Goal: Task Accomplishment & Management: Complete application form

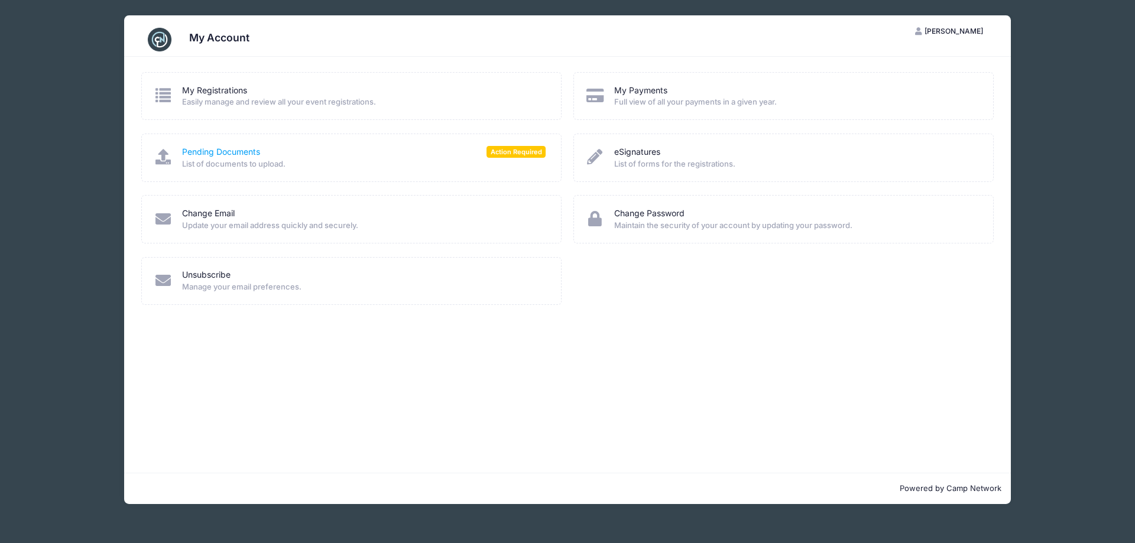
click at [242, 154] on link "Pending Documents" at bounding box center [221, 152] width 78 height 12
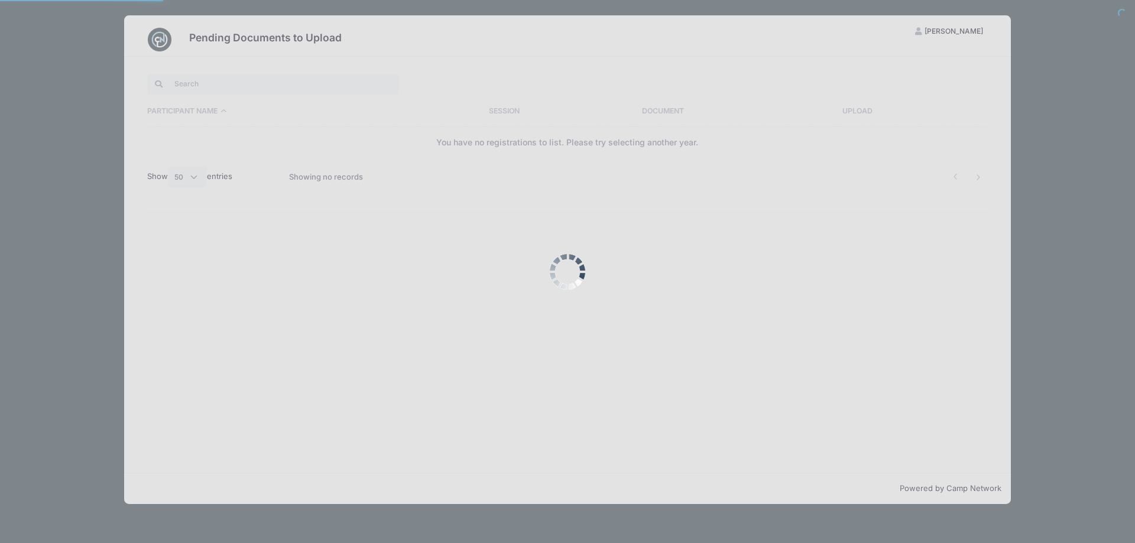
select select "50"
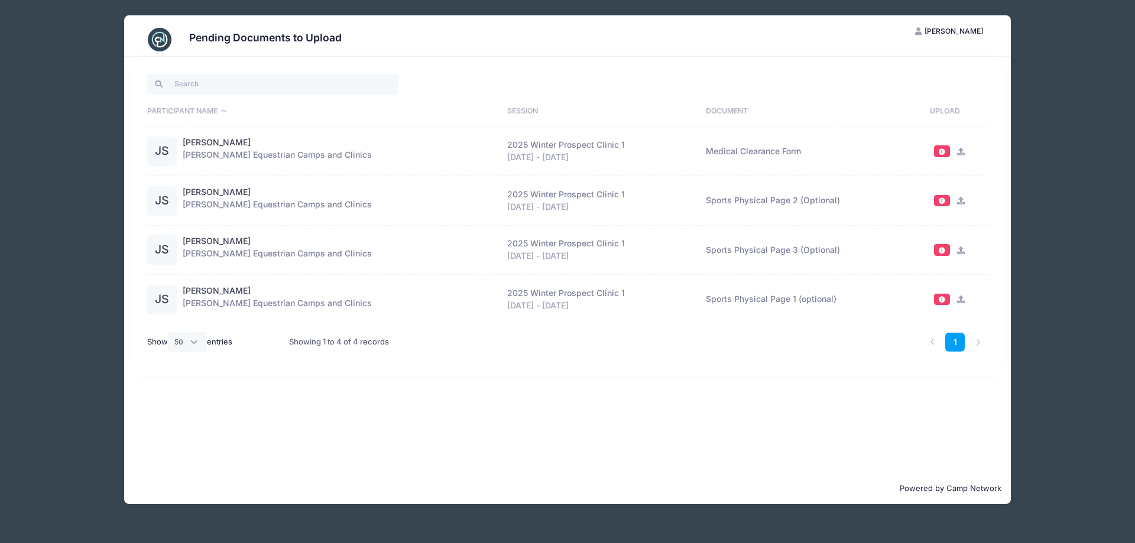
click at [941, 152] on span at bounding box center [941, 151] width 8 height 7
click at [939, 151] on span at bounding box center [941, 151] width 8 height 7
click at [957, 150] on icon at bounding box center [960, 152] width 9 height 8
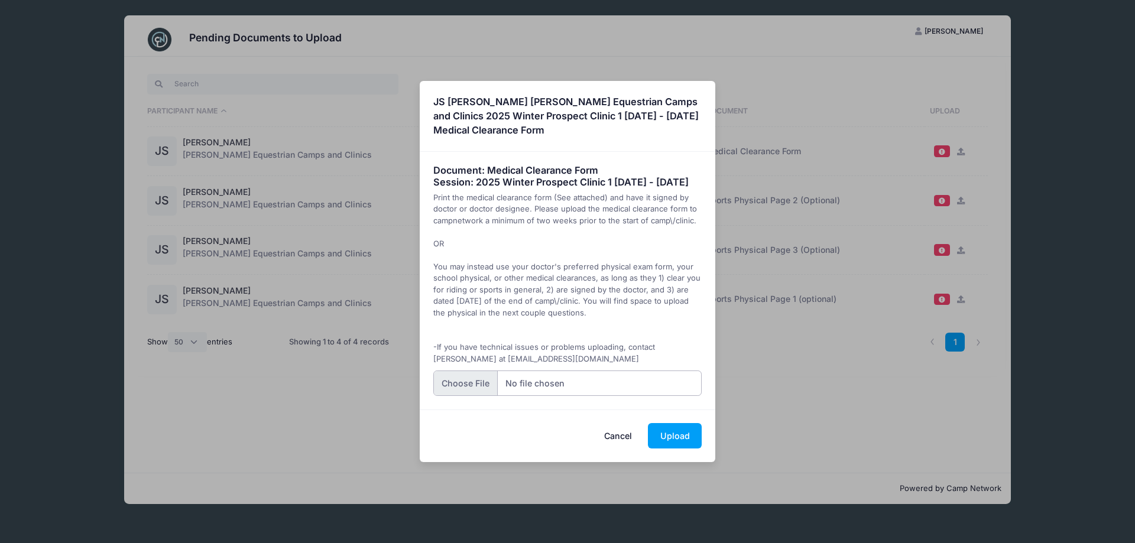
click at [469, 392] on input "file" at bounding box center [567, 383] width 269 height 25
click at [665, 443] on button "Upload" at bounding box center [675, 435] width 54 height 25
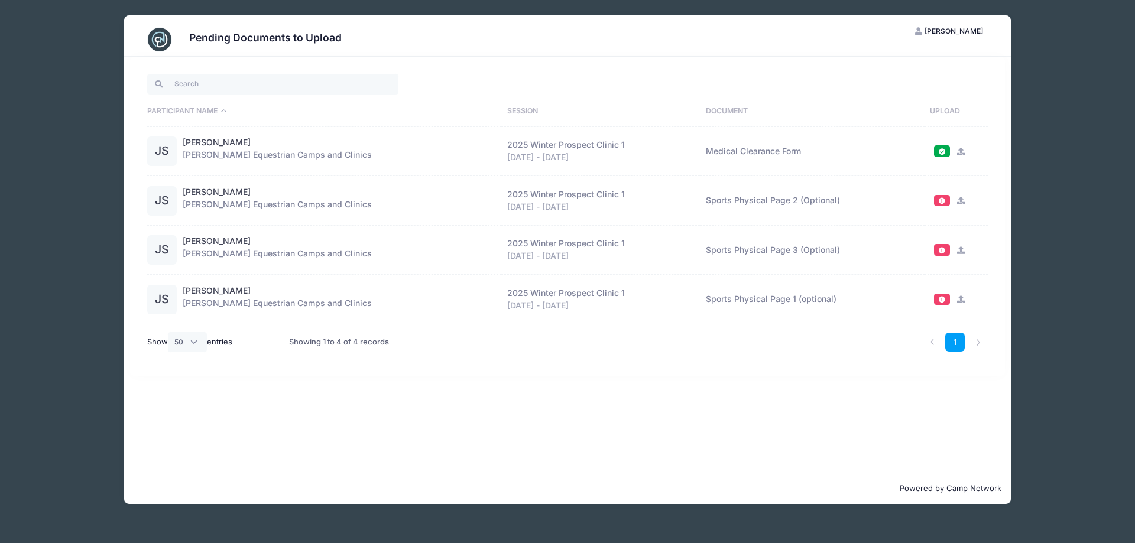
click at [960, 198] on icon at bounding box center [960, 201] width 9 height 8
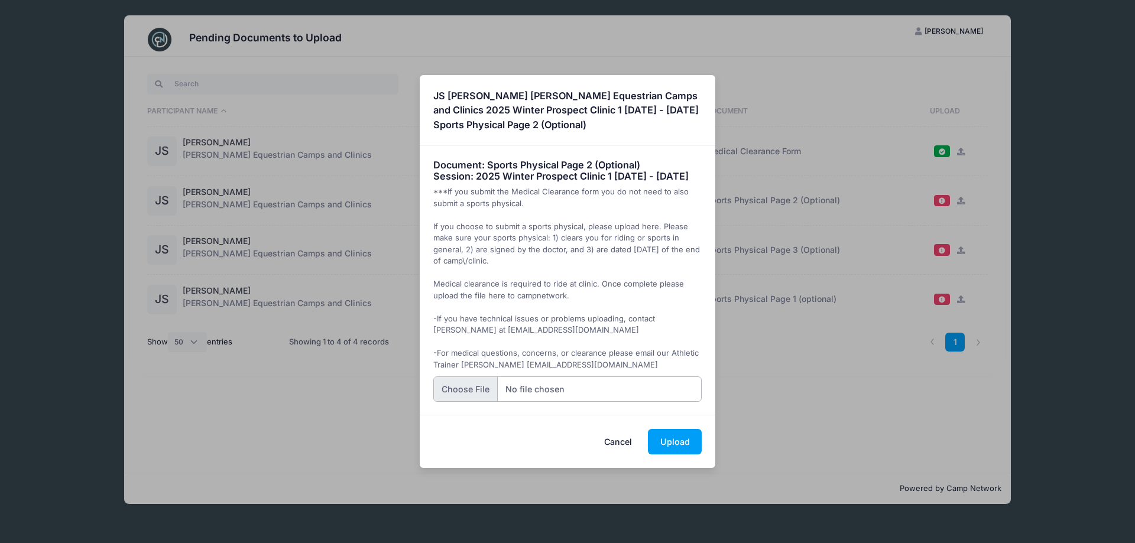
click at [469, 395] on input "file" at bounding box center [567, 388] width 269 height 25
type input "C:\fakepath\Julia Schmidt Sports Clearance Forms 2025.pdf"
click at [680, 451] on button "Upload" at bounding box center [675, 441] width 54 height 25
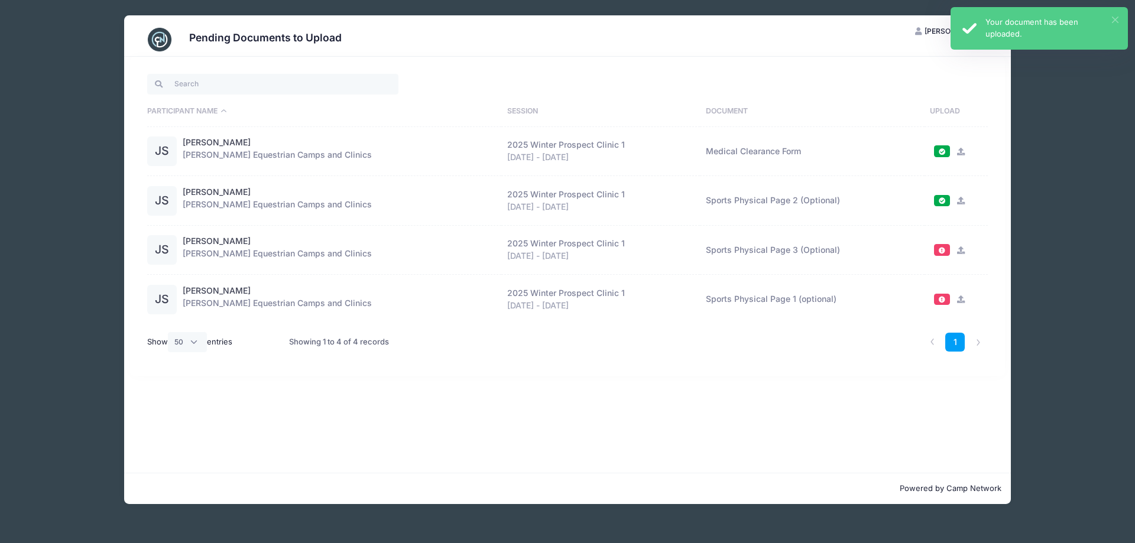
click at [1116, 19] on button "×" at bounding box center [1115, 20] width 7 height 7
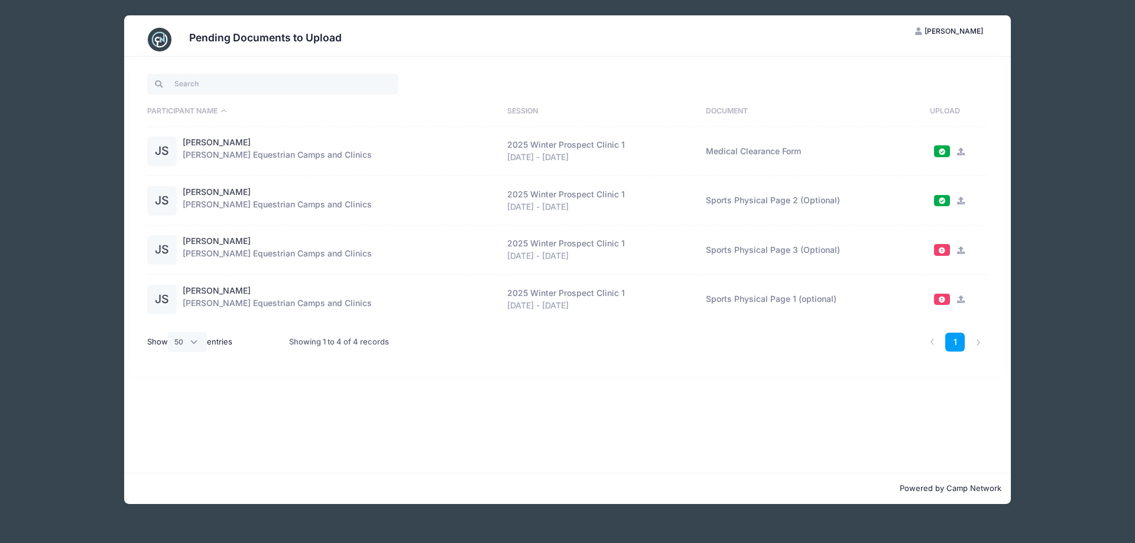
click at [967, 32] on span "[PERSON_NAME]" at bounding box center [953, 31] width 59 height 9
click at [908, 57] on link "My Account" at bounding box center [920, 60] width 137 height 22
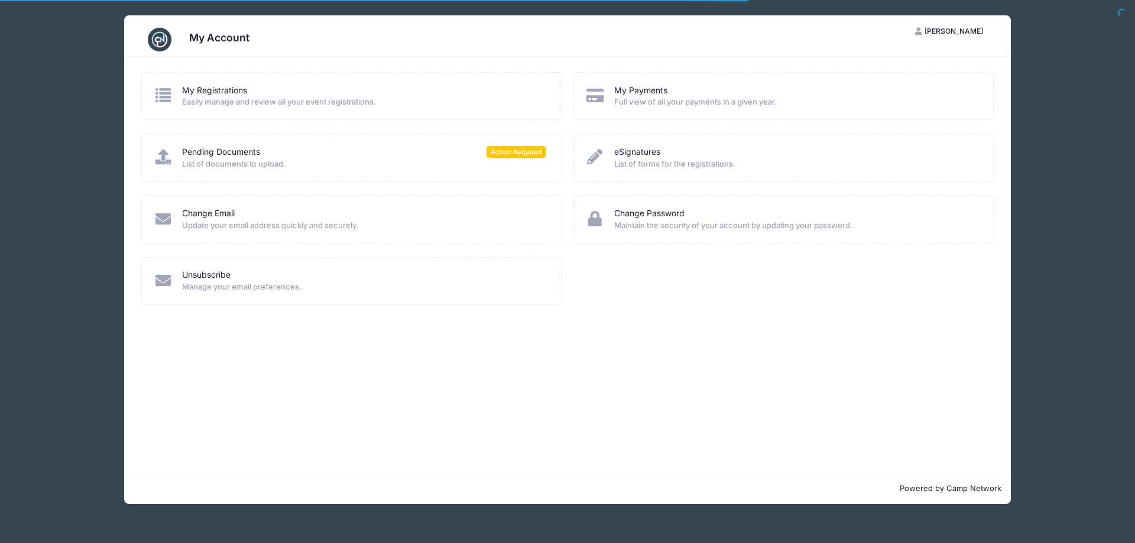
click at [282, 157] on div "Pending Documents Action Required" at bounding box center [363, 152] width 363 height 12
click at [504, 152] on span "Action Required" at bounding box center [515, 151] width 59 height 11
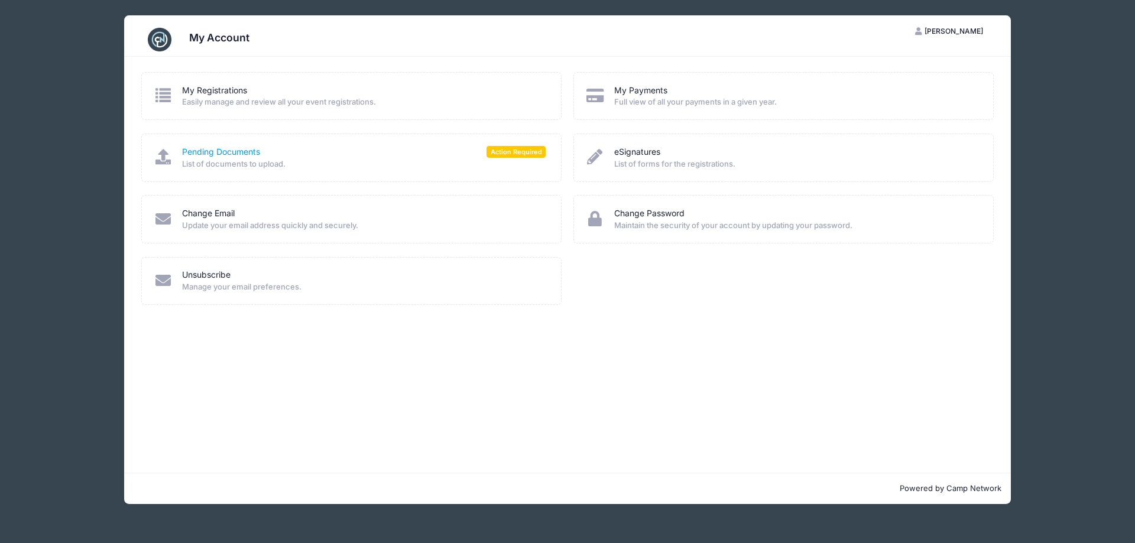
click at [182, 153] on link "Pending Documents" at bounding box center [221, 152] width 78 height 12
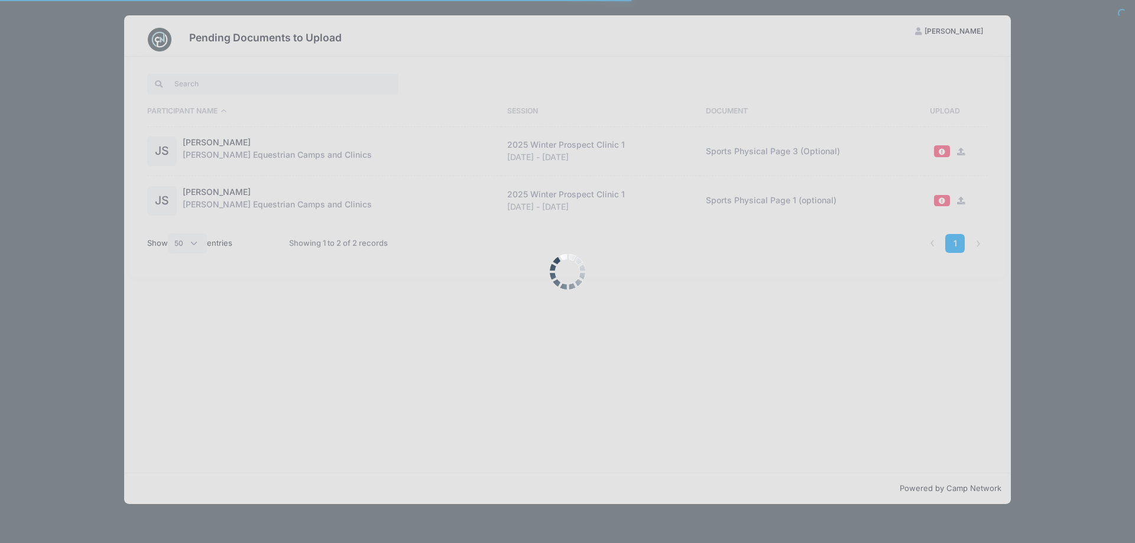
select select "50"
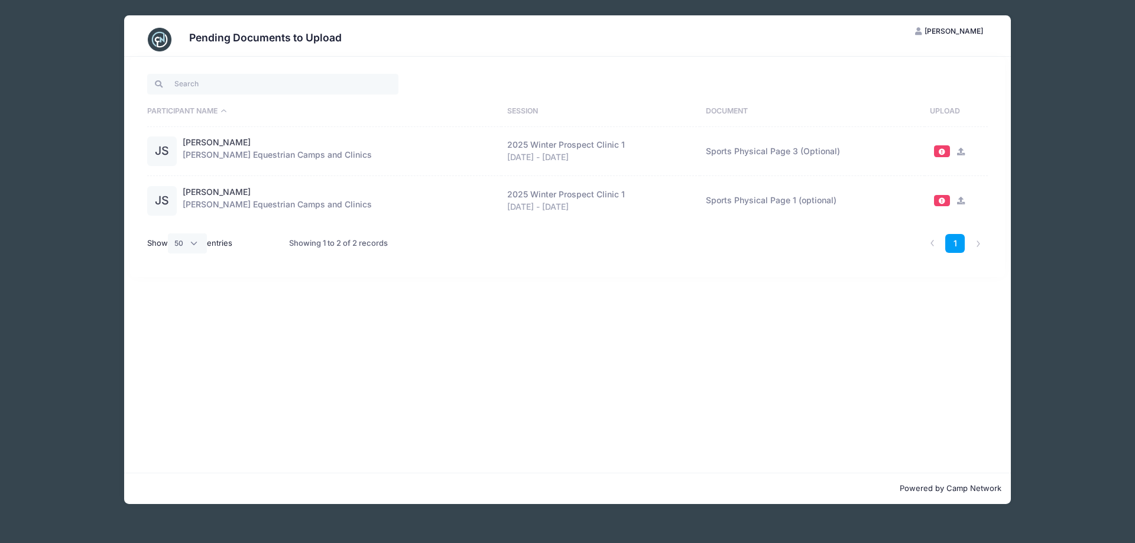
click at [934, 149] on span at bounding box center [942, 150] width 16 height 11
click at [942, 149] on span at bounding box center [941, 151] width 8 height 7
click at [943, 151] on span at bounding box center [941, 151] width 8 height 7
click at [959, 151] on icon at bounding box center [960, 152] width 9 height 8
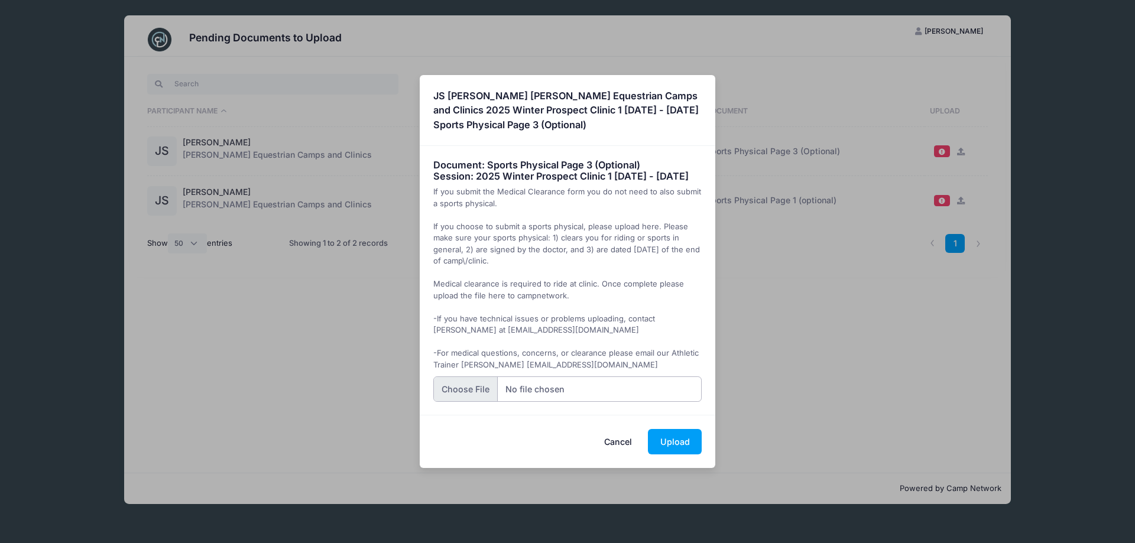
click at [483, 398] on input "file" at bounding box center [567, 388] width 269 height 25
type input "C:\fakepath\Julia Schmidt Sports Clearance Forms 2025.pdf"
click at [672, 443] on button "Upload" at bounding box center [675, 441] width 54 height 25
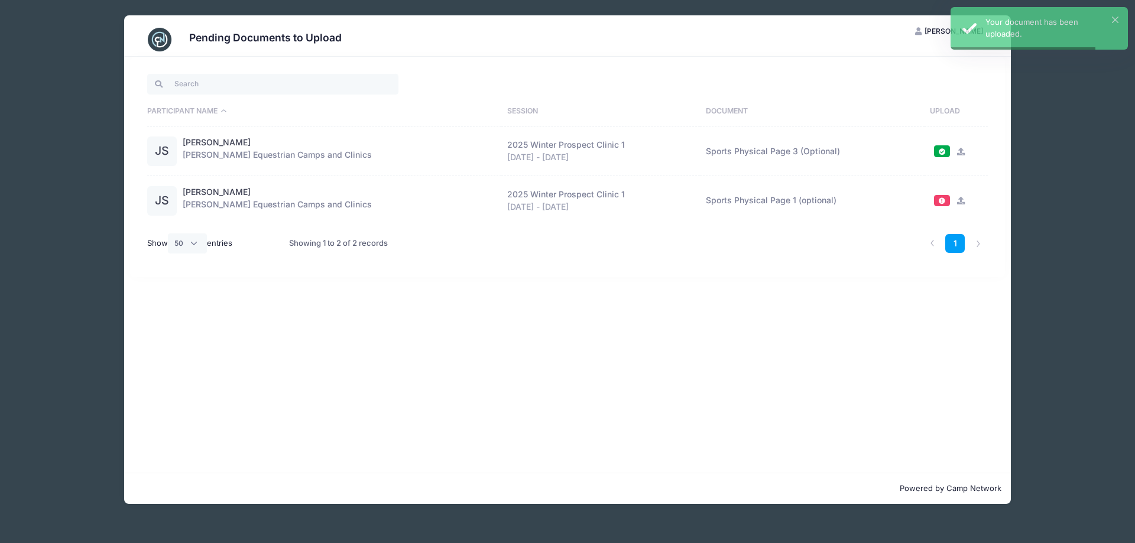
click at [957, 199] on icon at bounding box center [960, 201] width 9 height 8
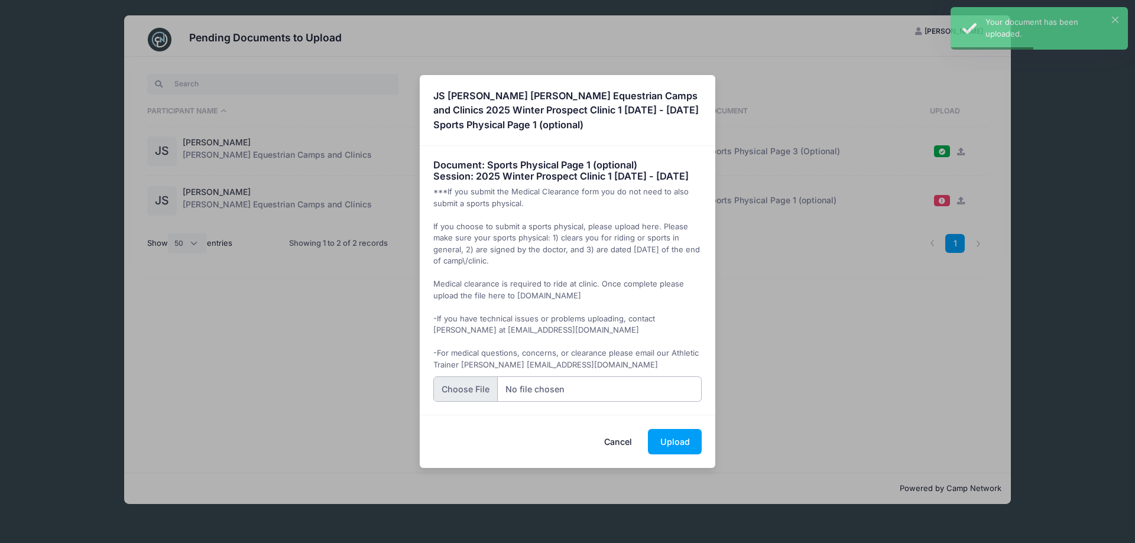
click at [472, 397] on input "file" at bounding box center [567, 388] width 269 height 25
type input "C:\fakepath\Julia Schmidt Sports Clearance Forms 2025.pdf"
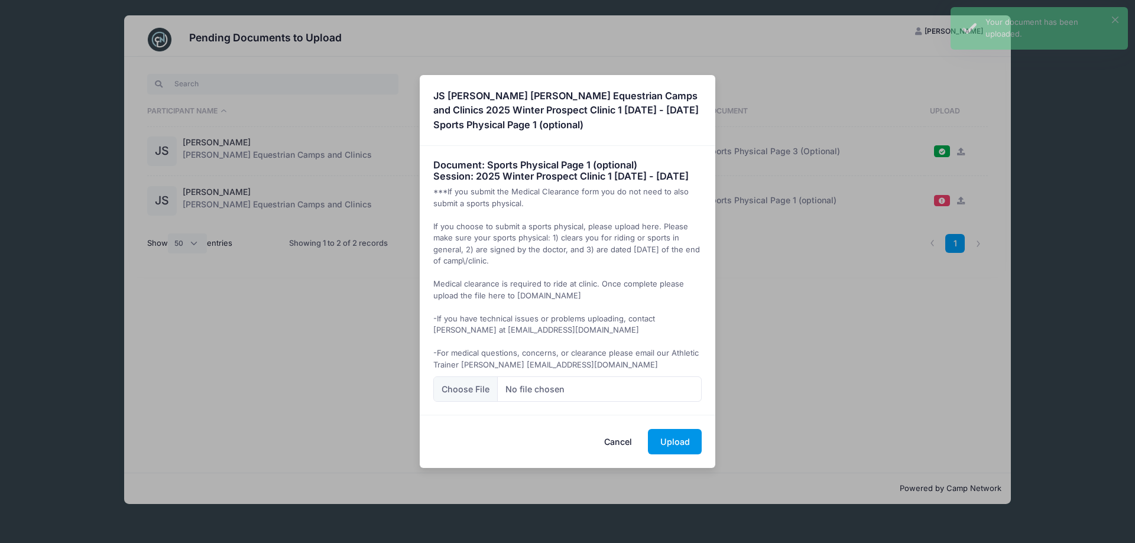
click at [663, 446] on button "Upload" at bounding box center [675, 441] width 54 height 25
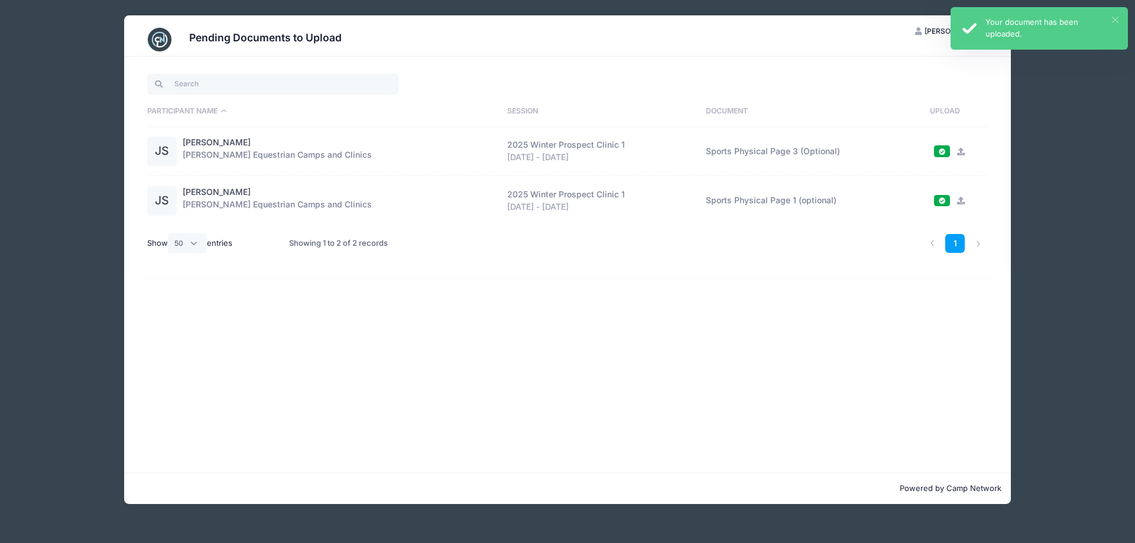
click at [1116, 18] on button "×" at bounding box center [1115, 20] width 7 height 7
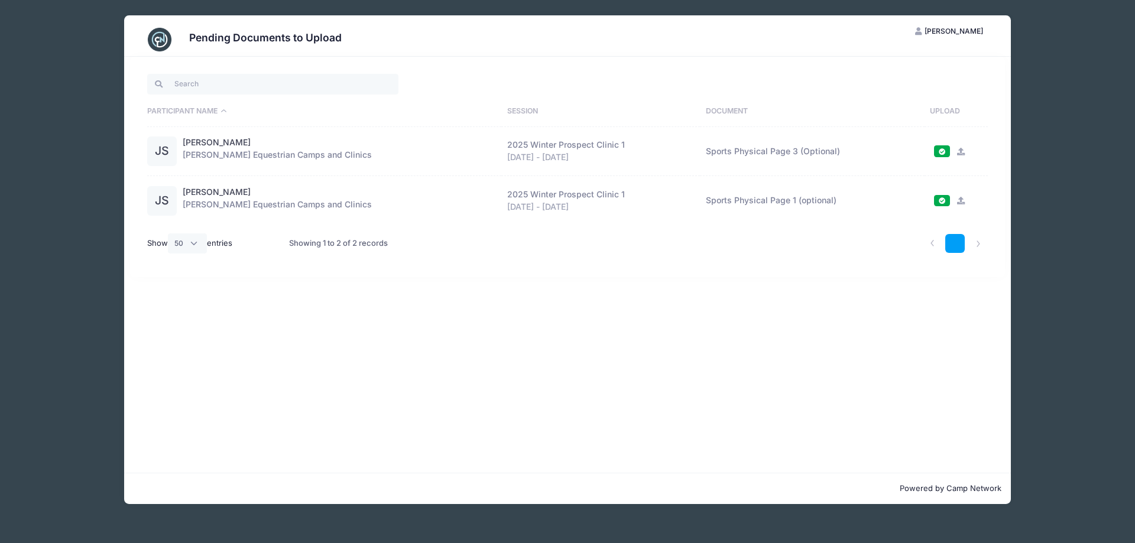
click at [952, 240] on link "1" at bounding box center [955, 244] width 20 height 20
click at [941, 29] on span "[PERSON_NAME]" at bounding box center [953, 31] width 59 height 9
click at [904, 63] on link "My Account" at bounding box center [920, 60] width 137 height 22
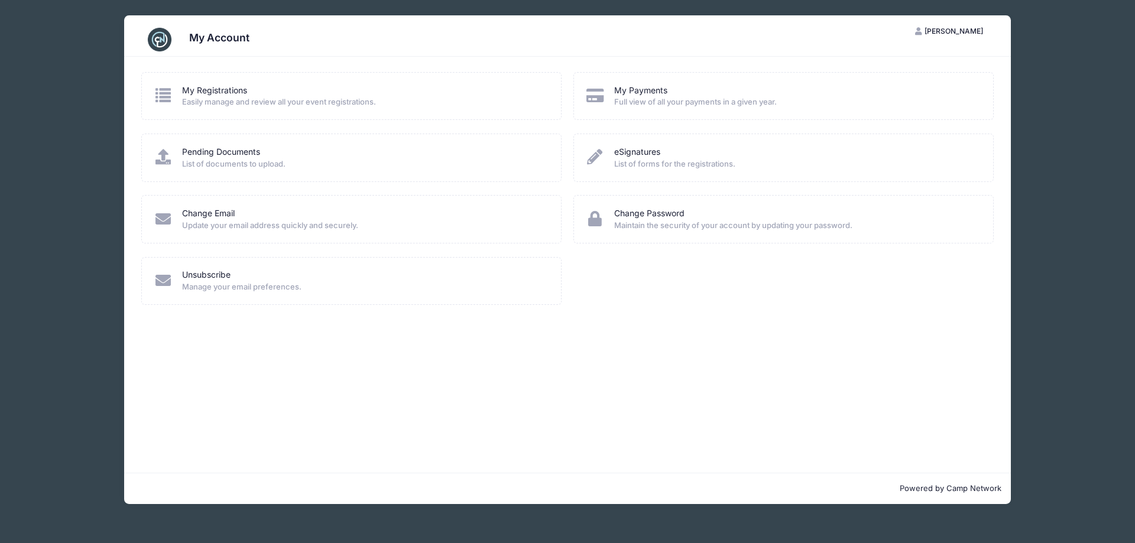
click at [169, 96] on icon at bounding box center [164, 94] width 20 height 15
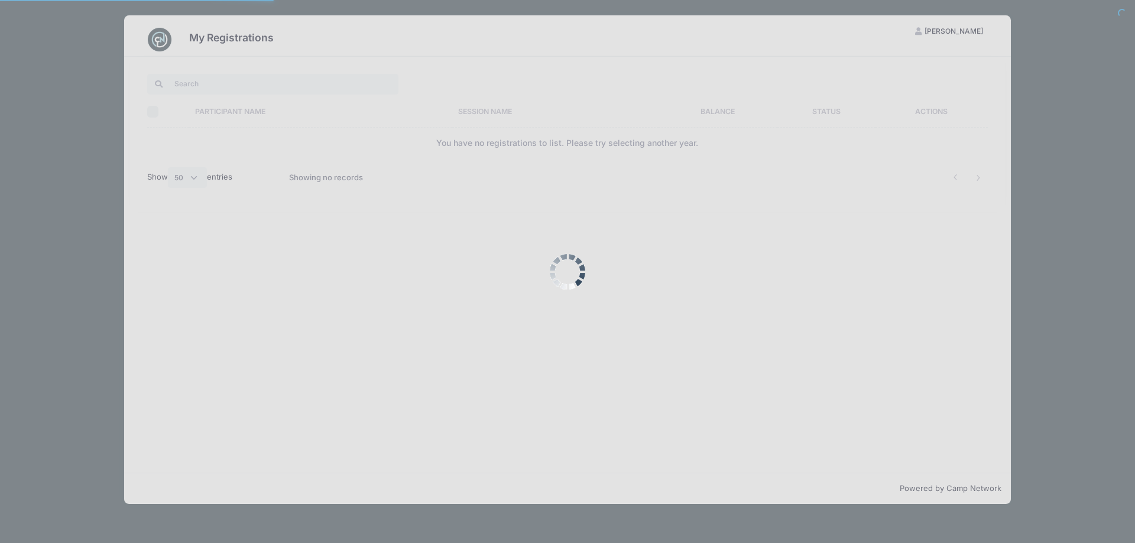
select select "50"
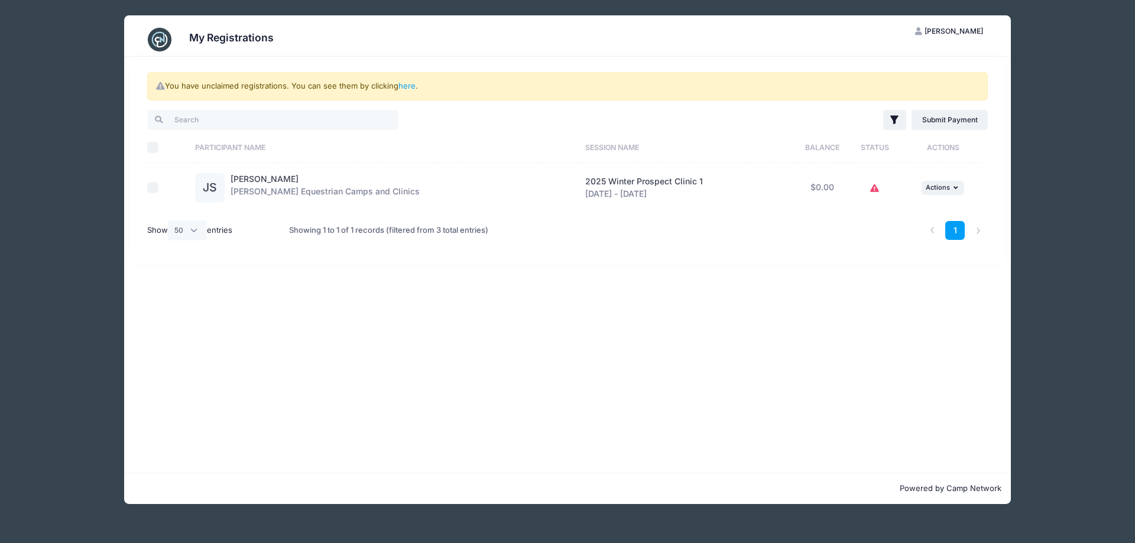
click at [874, 189] on icon at bounding box center [874, 189] width 9 height 0
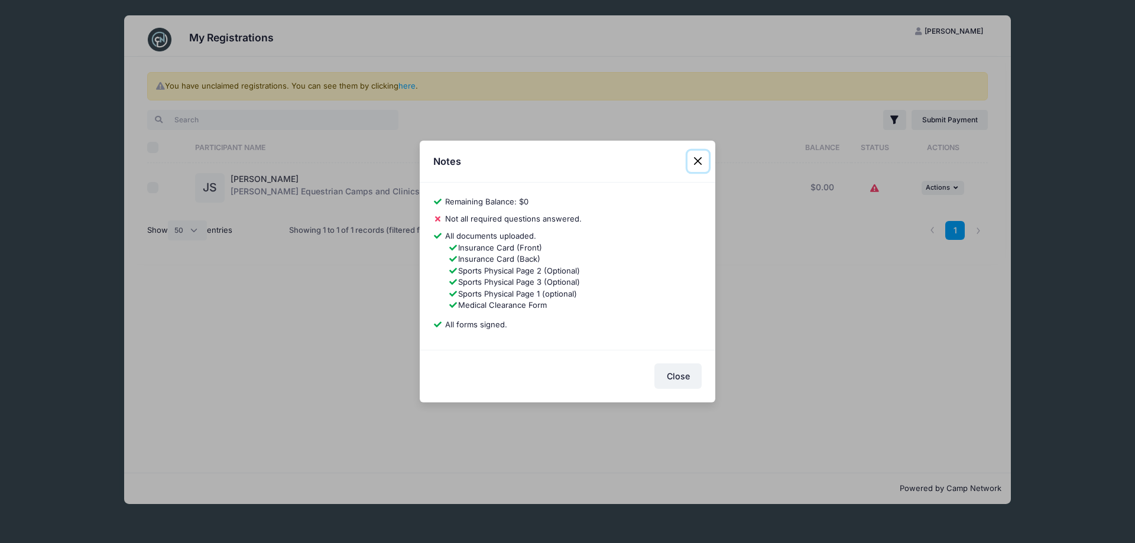
click at [698, 161] on button "Close" at bounding box center [697, 161] width 21 height 21
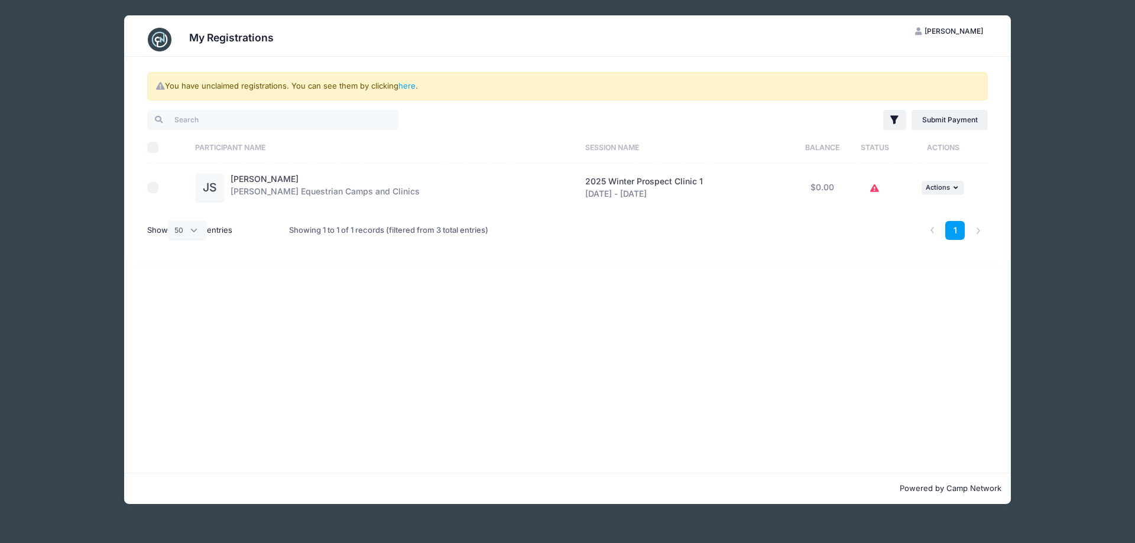
click at [148, 41] on img at bounding box center [160, 40] width 24 height 24
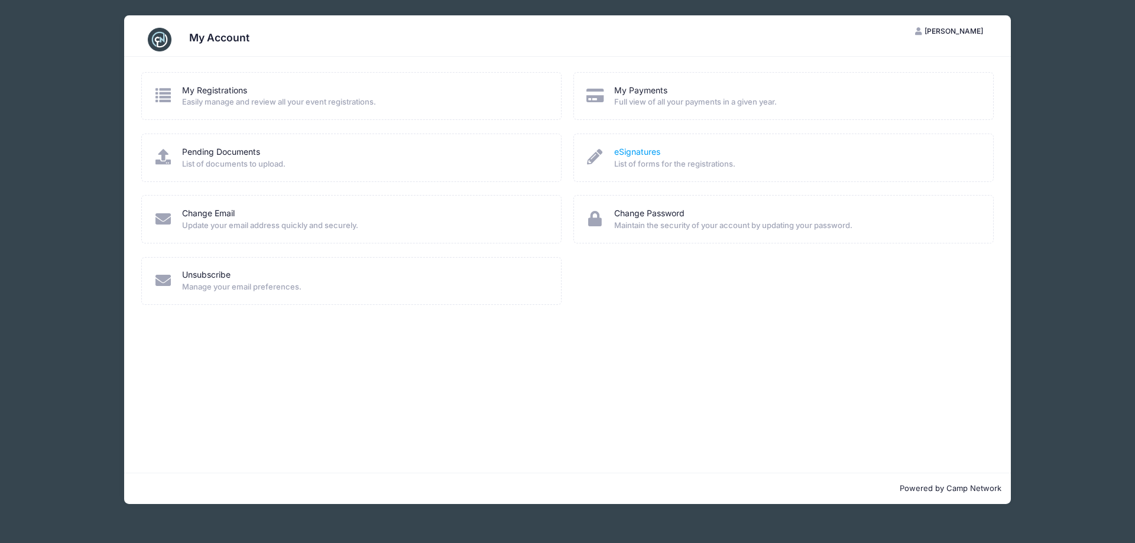
click at [627, 150] on link "eSignatures" at bounding box center [637, 152] width 46 height 12
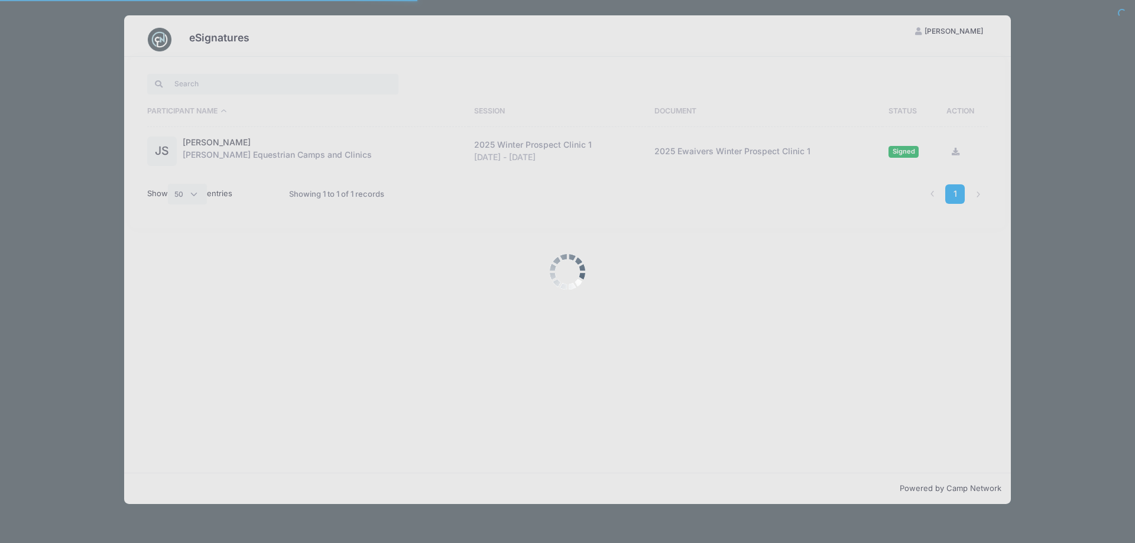
select select "50"
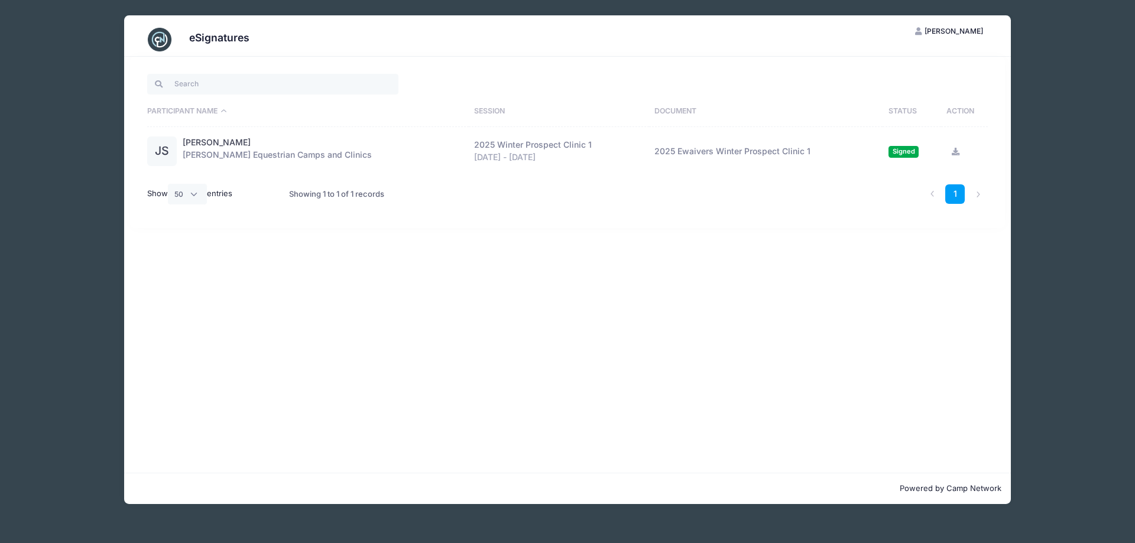
click at [173, 40] on div "eSignatures" at bounding box center [567, 39] width 852 height 33
click at [162, 41] on img at bounding box center [160, 40] width 24 height 24
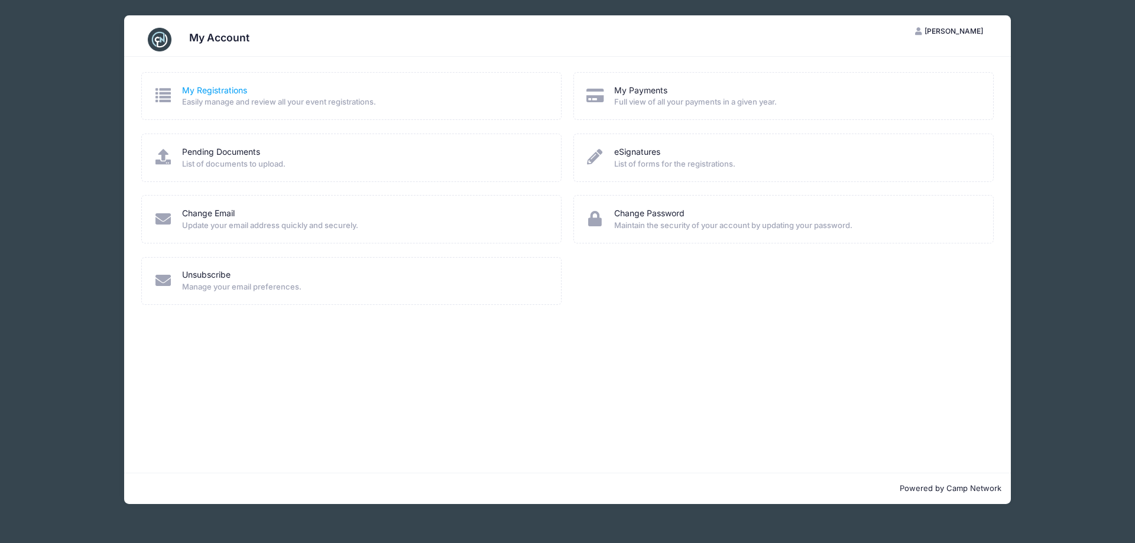
click at [202, 93] on link "My Registrations" at bounding box center [214, 91] width 65 height 12
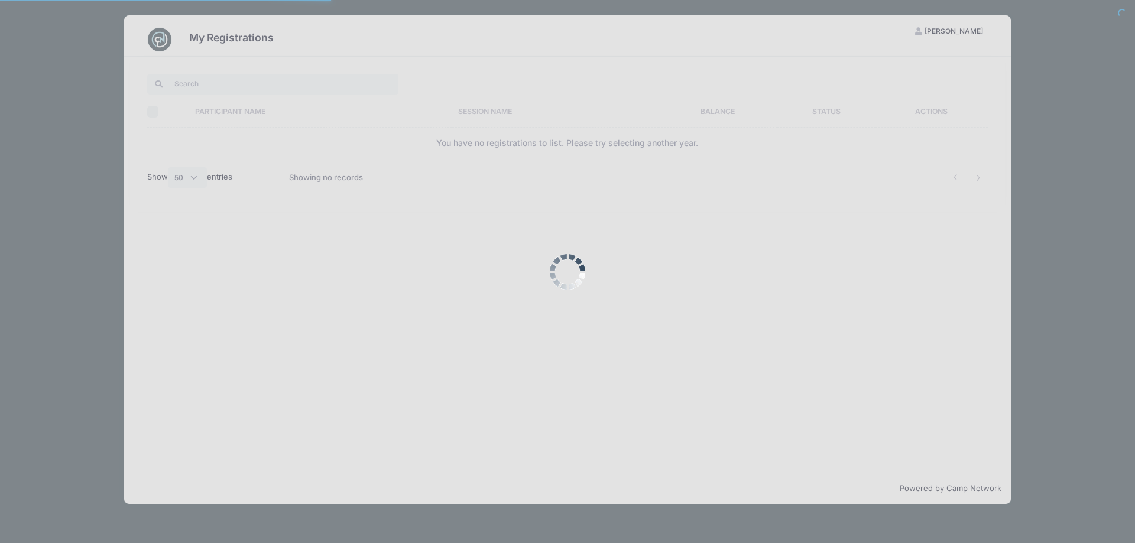
select select "50"
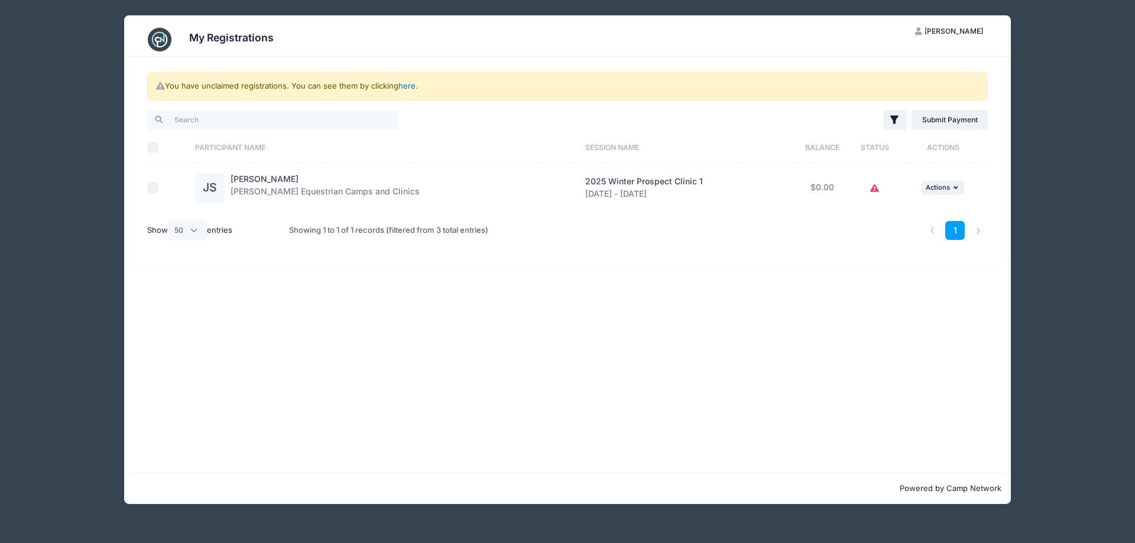
click at [405, 88] on link "here" at bounding box center [406, 85] width 17 height 9
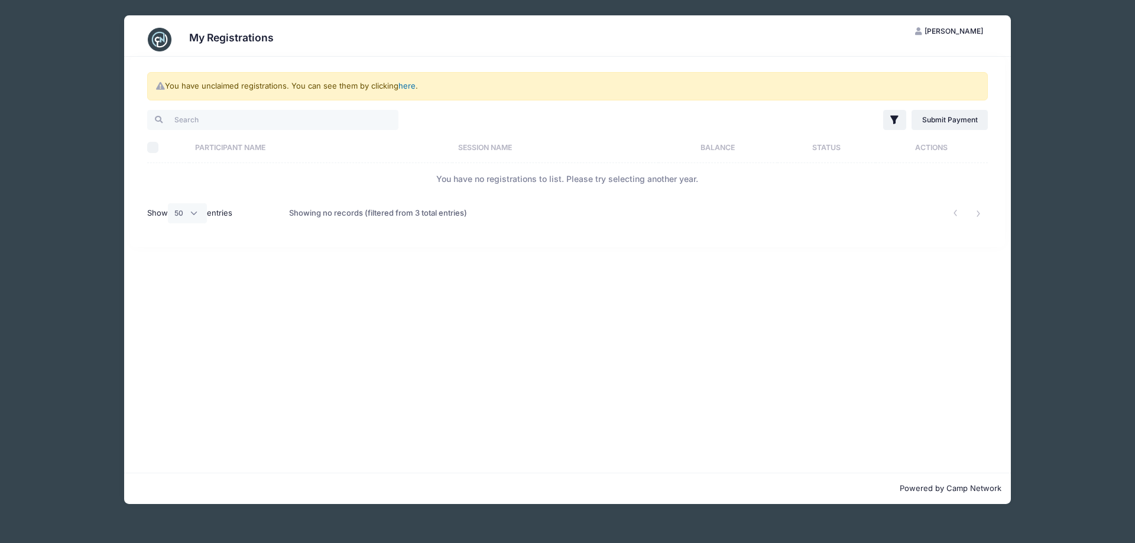
click at [401, 86] on link "here" at bounding box center [406, 85] width 17 height 9
click at [407, 86] on link "here" at bounding box center [406, 85] width 17 height 9
click at [192, 39] on h3 "My Registrations" at bounding box center [231, 37] width 85 height 12
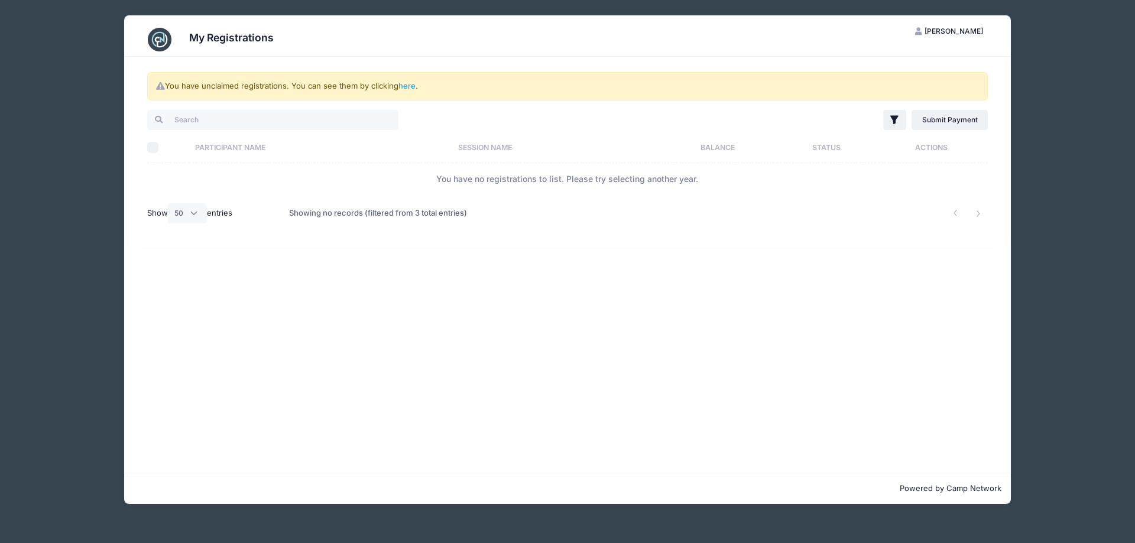
click at [171, 35] on img at bounding box center [160, 40] width 24 height 24
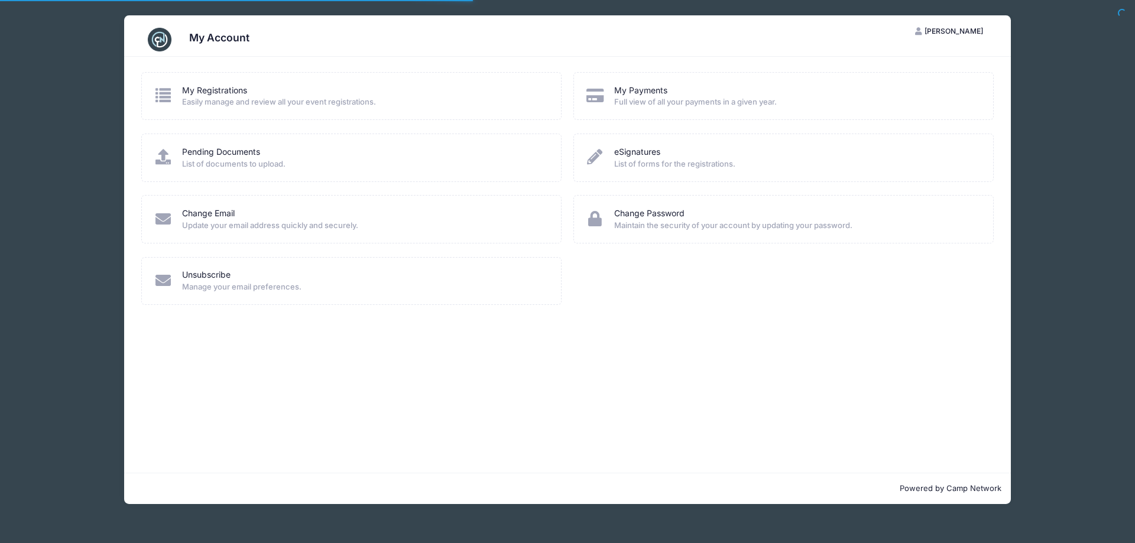
click at [947, 31] on span "[PERSON_NAME]" at bounding box center [953, 31] width 59 height 9
click at [232, 98] on span "Easily manage and review all your event registrations." at bounding box center [363, 102] width 363 height 12
click at [163, 99] on icon at bounding box center [164, 94] width 20 height 15
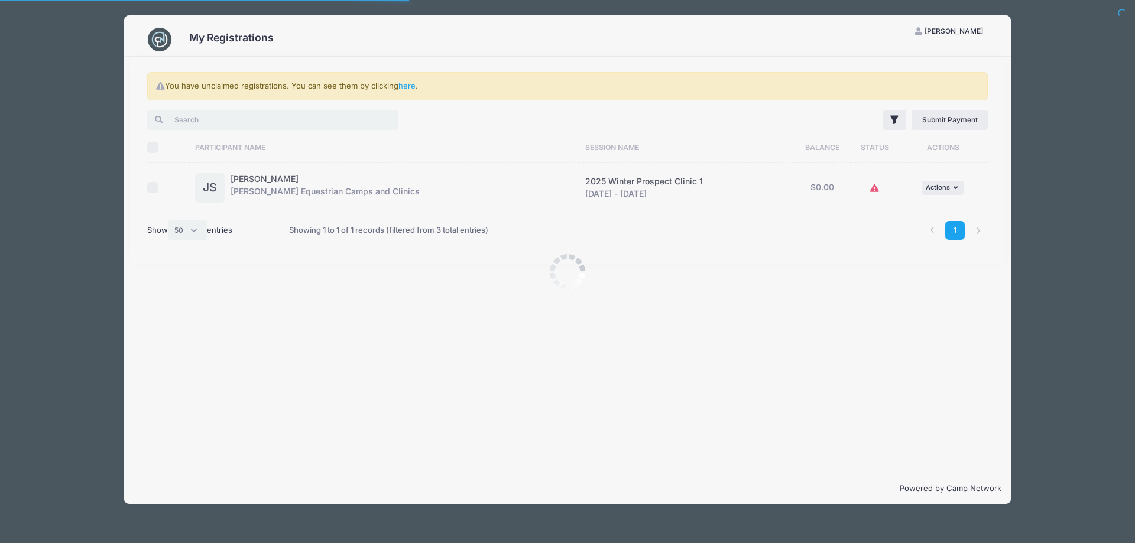
select select "50"
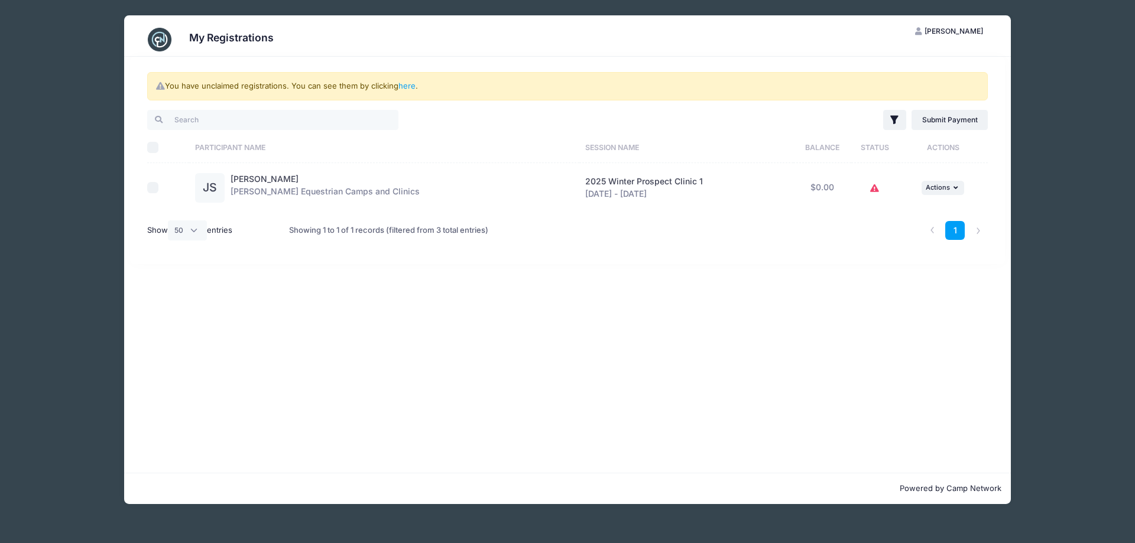
click at [874, 189] on icon at bounding box center [874, 189] width 9 height 0
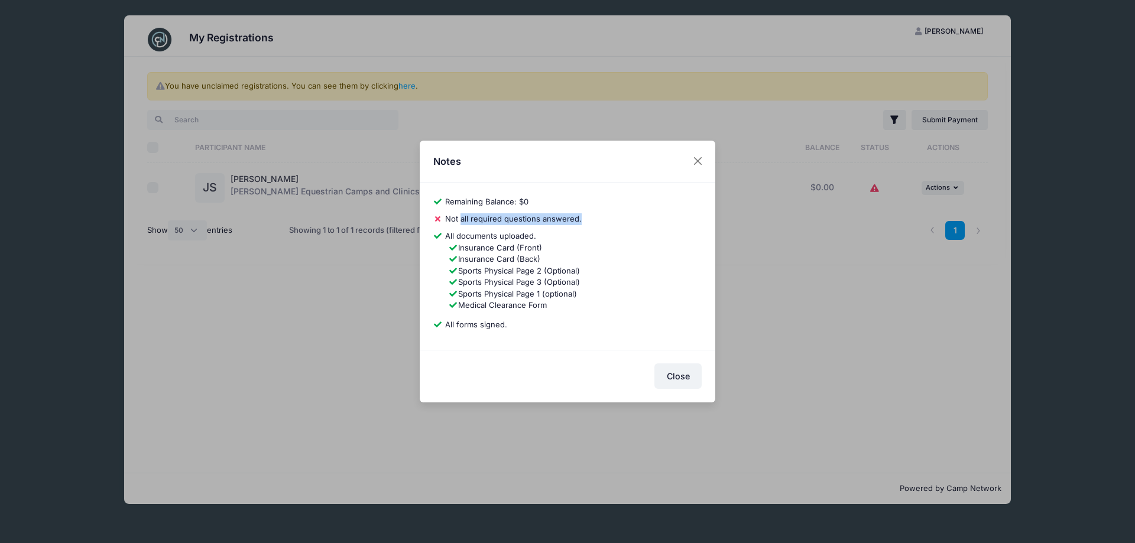
drag, startPoint x: 460, startPoint y: 223, endPoint x: 586, endPoint y: 223, distance: 125.9
click at [586, 223] on div "Not all required questions answered." at bounding box center [567, 219] width 269 height 12
click at [588, 227] on div "bdb10f17775ad1ae Julia Schmidt Remaining Balance: $0 Pay Balance Not all requir…" at bounding box center [568, 266] width 296 height 167
click at [699, 160] on button "Close" at bounding box center [697, 161] width 21 height 21
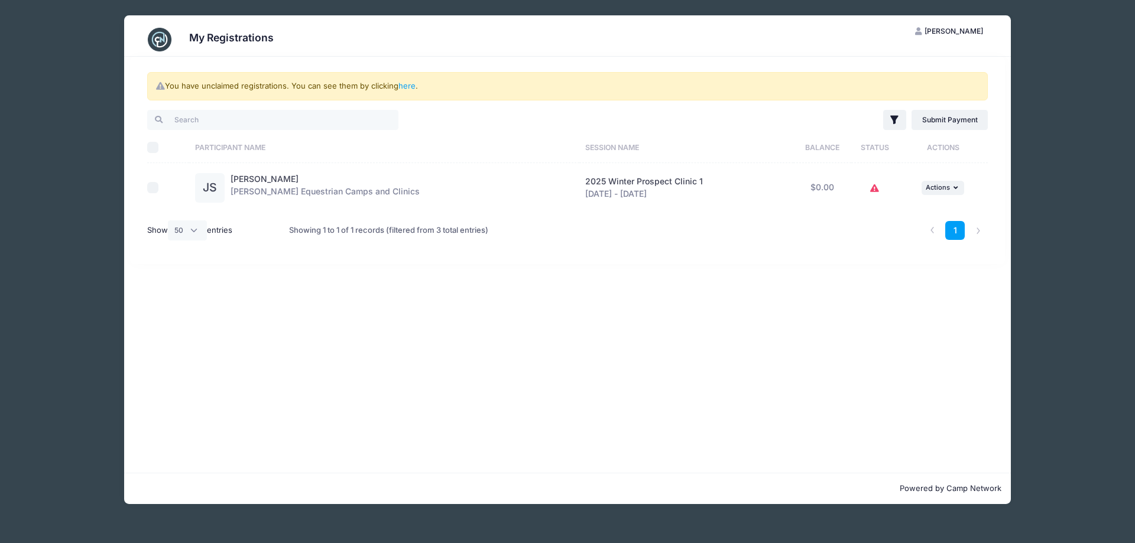
click at [965, 229] on ul "1" at bounding box center [955, 231] width 66 height 20
click at [953, 188] on icon "button" at bounding box center [956, 187] width 7 height 7
click at [942, 209] on link "View Registration" at bounding box center [904, 214] width 107 height 22
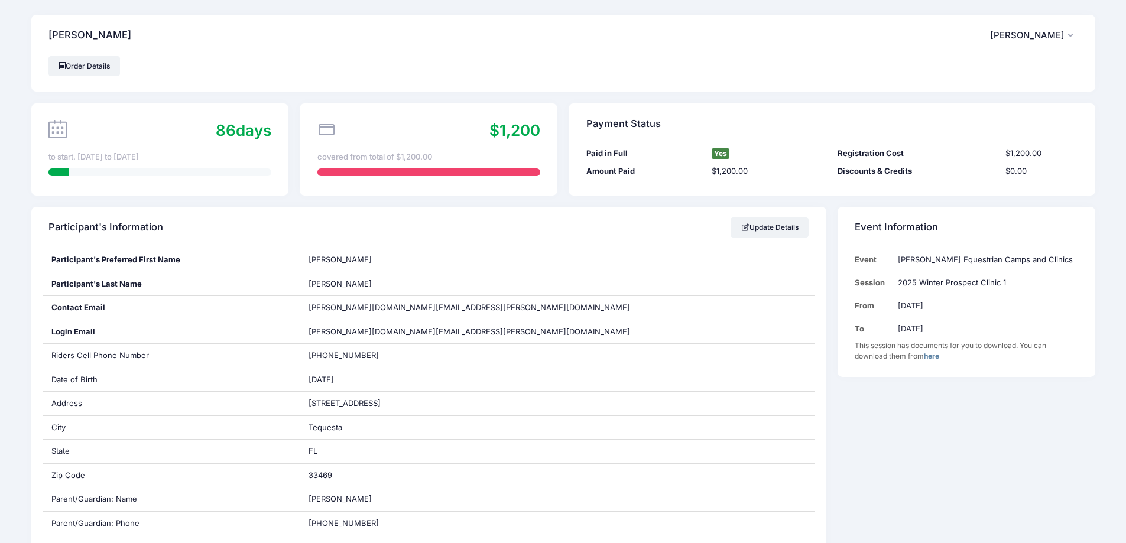
click at [326, 129] on icon at bounding box center [326, 130] width 18 height 18
click at [65, 63] on span at bounding box center [62, 65] width 7 height 7
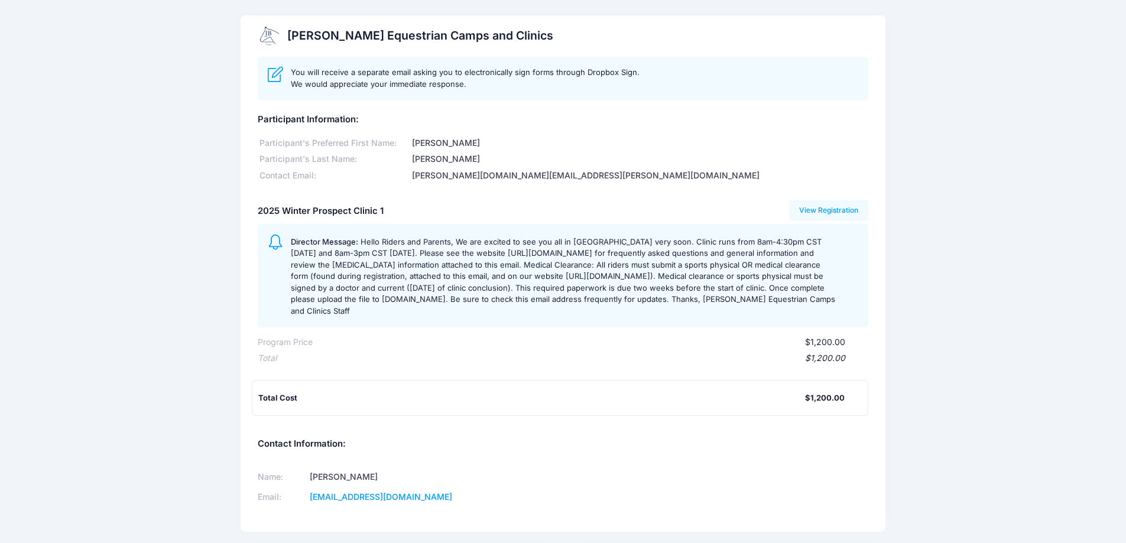
drag, startPoint x: 552, startPoint y: 35, endPoint x: 289, endPoint y: 33, distance: 263.0
click at [289, 33] on div "[PERSON_NAME] Equestrian Camps and Clinics" at bounding box center [563, 35] width 645 height 41
copy h2 "[PERSON_NAME] Equestrian Camps and Clinics"
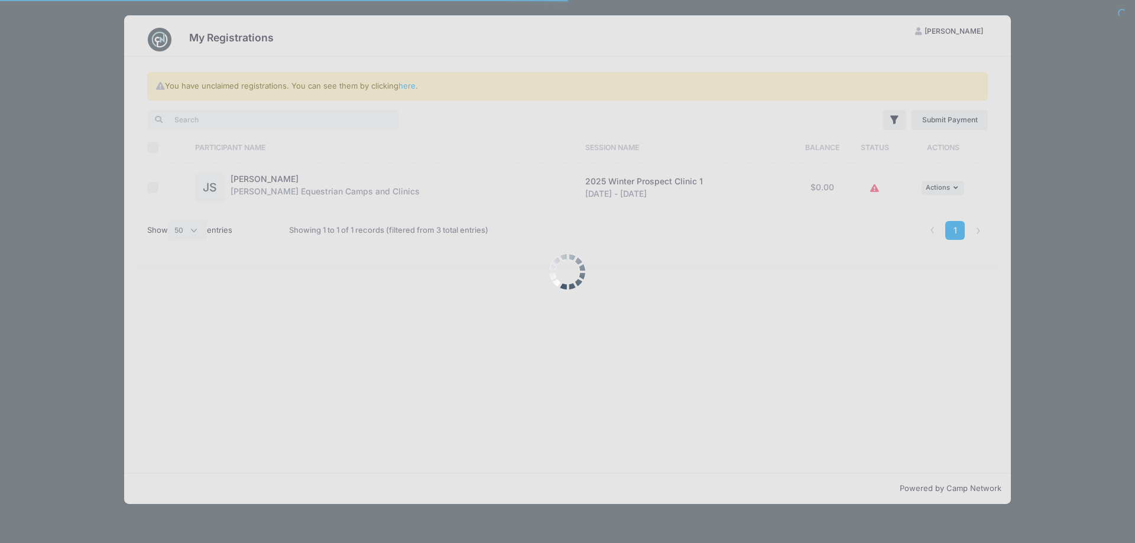
select select "50"
